Goal: Go to known website: Access a specific website the user already knows

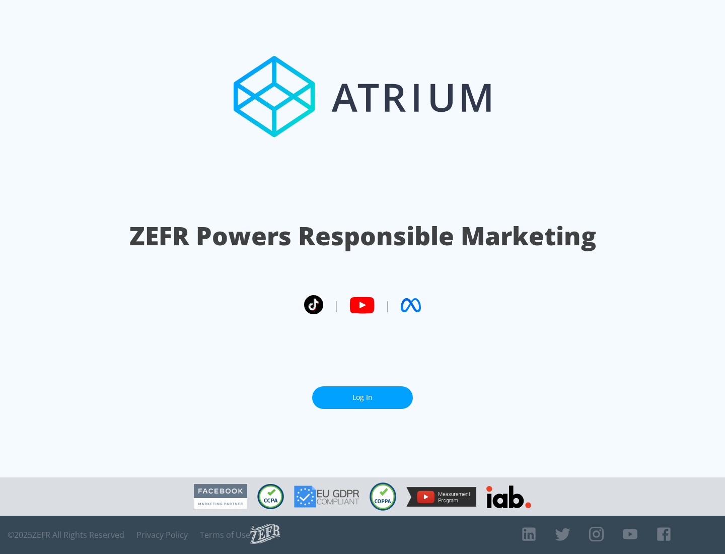
click at [362, 397] on link "Log In" at bounding box center [362, 397] width 101 height 23
